Goal: Information Seeking & Learning: Find specific page/section

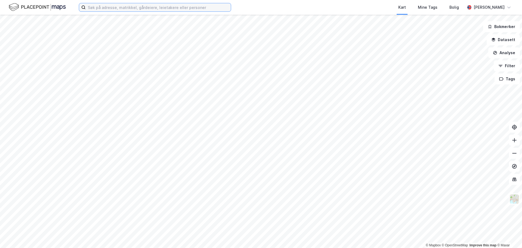
click at [115, 7] on input at bounding box center [158, 7] width 145 height 8
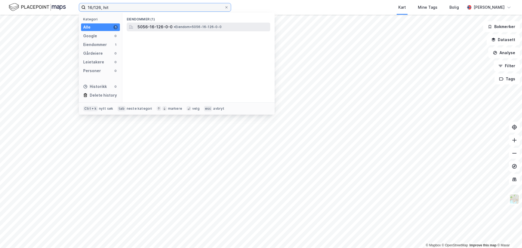
type input "16/126, hit"
click at [175, 24] on div "5056-16-126-0-0 • Eiendom • 5056-16-126-0-0" at bounding box center [204, 27] width 132 height 7
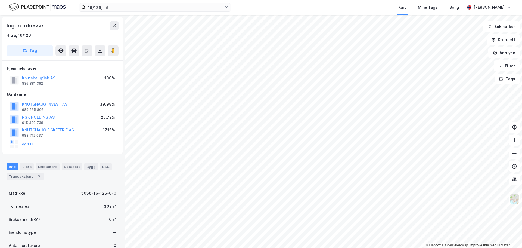
click at [47, 75] on div "Knutshaugfisk AS" at bounding box center [38, 78] width 33 height 7
click at [0, 0] on button "Knutshaugfisk AS" at bounding box center [0, 0] width 0 height 0
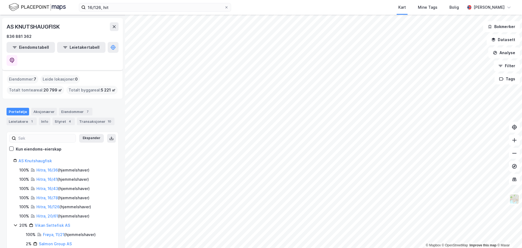
scroll to position [25, 0]
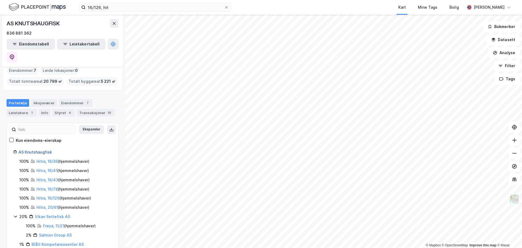
click at [50, 150] on link "AS Knutshaugfisk" at bounding box center [34, 152] width 33 height 5
click at [52, 196] on link "Hitra, 16/126" at bounding box center [47, 198] width 23 height 5
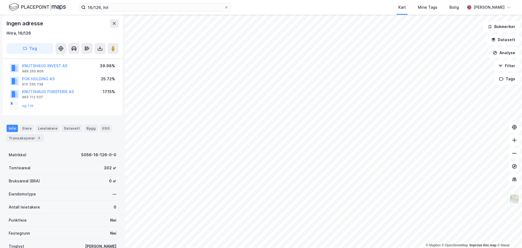
scroll to position [85, 0]
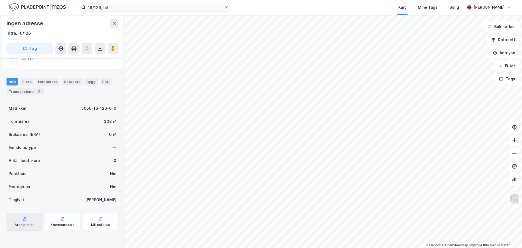
click at [34, 220] on div "Arealplaner" at bounding box center [25, 221] width 36 height 17
